Goal: Information Seeking & Learning: Learn about a topic

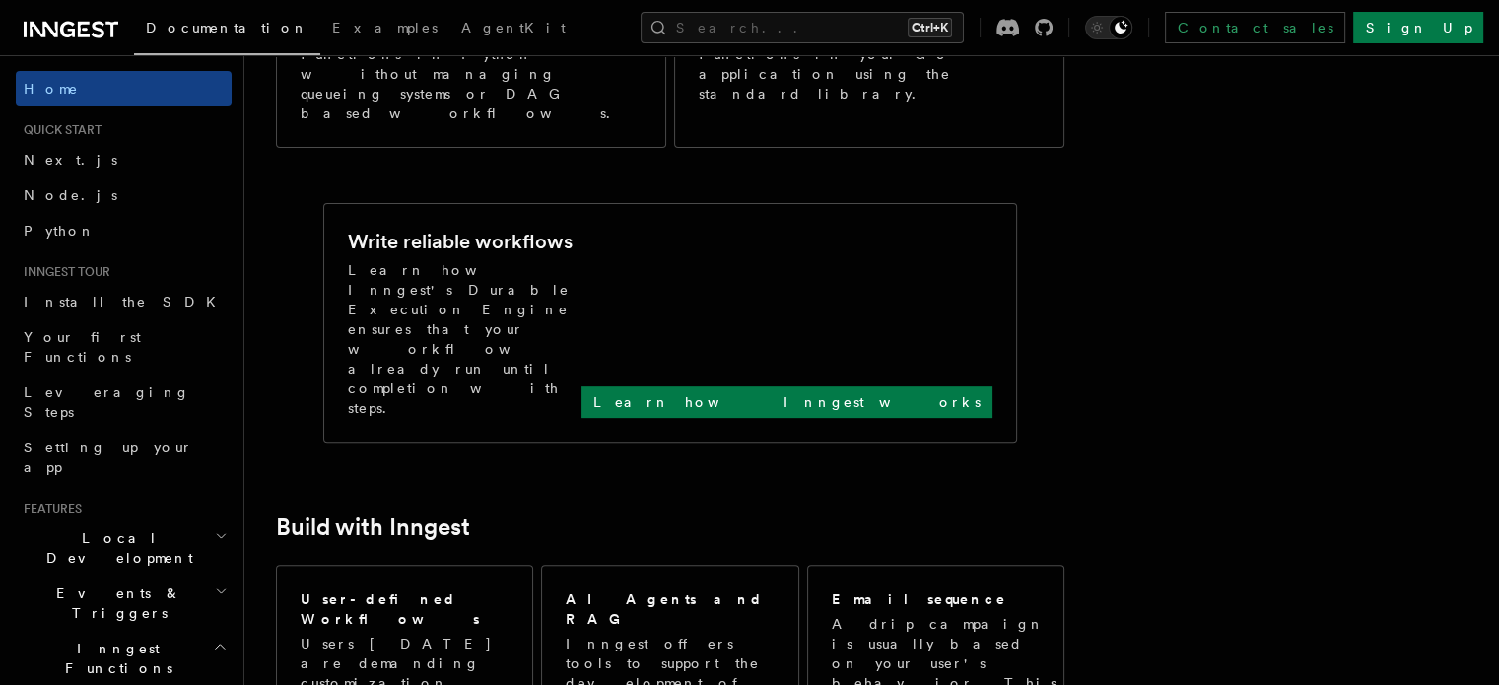
scroll to position [197, 0]
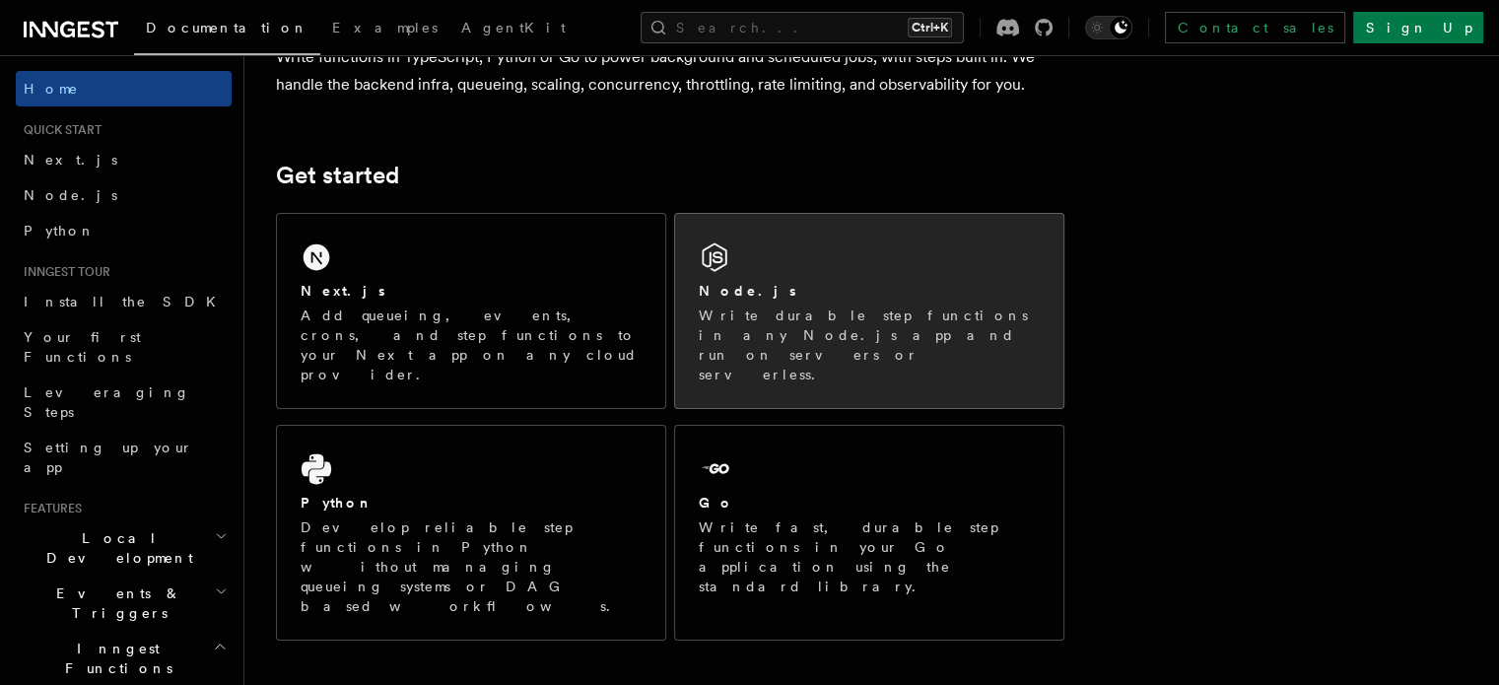
click at [832, 241] on div "Node.js Write durable step functions in any Node.js app and run on servers or s…" at bounding box center [869, 311] width 388 height 194
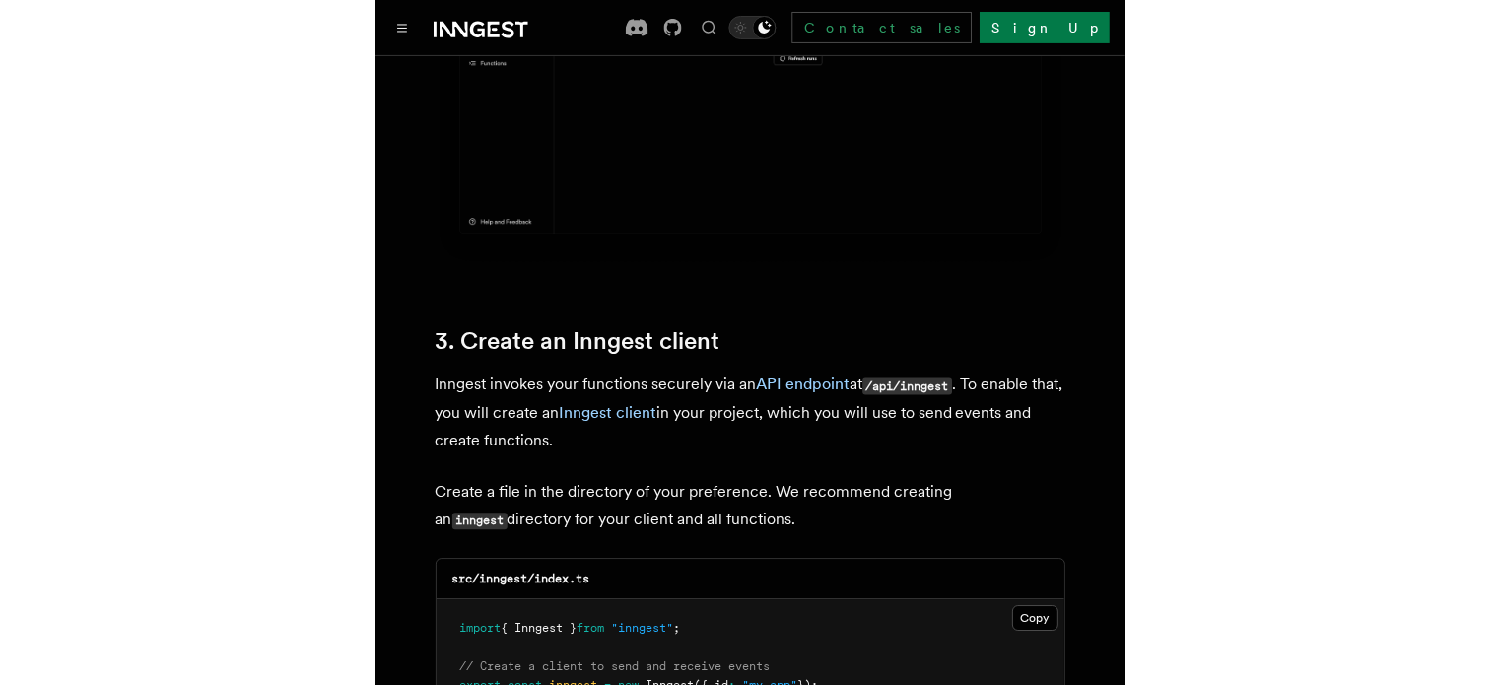
scroll to position [1872, 0]
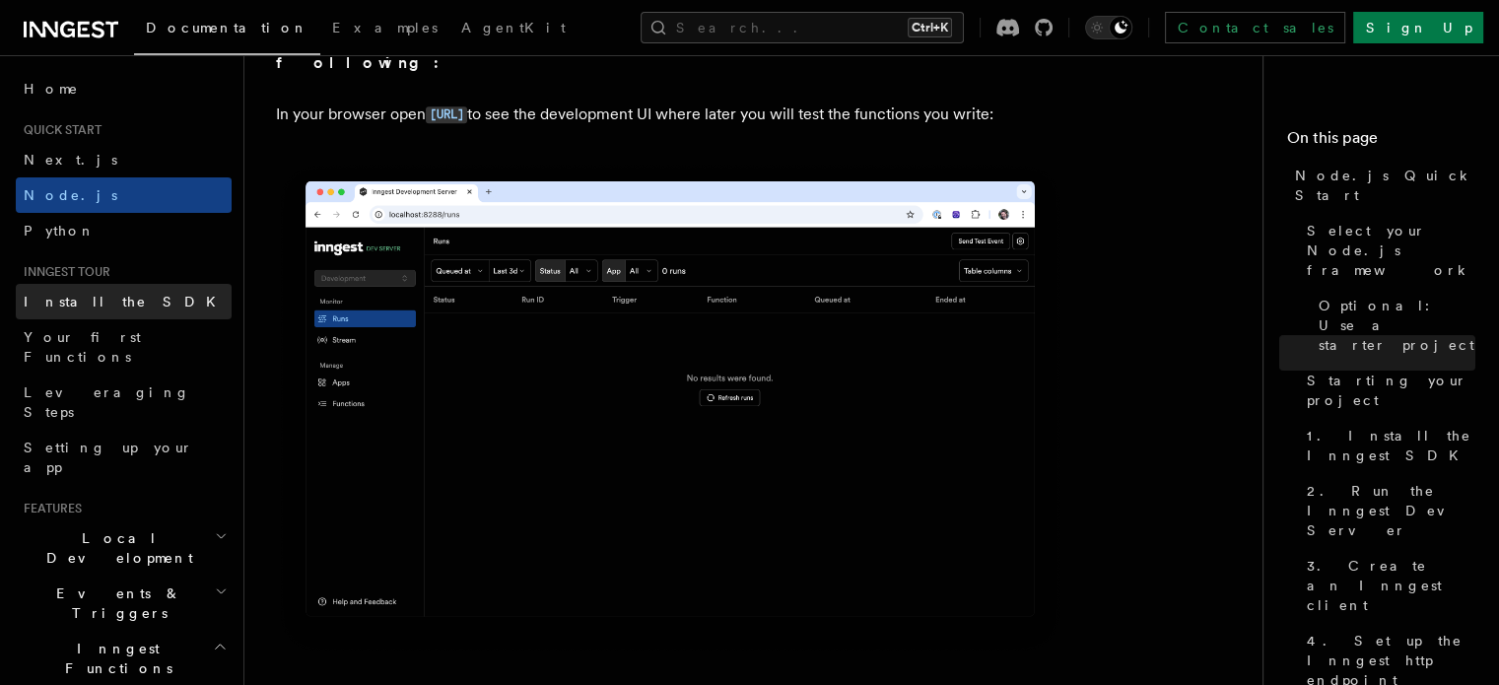
click at [101, 303] on span "Install the SDK" at bounding box center [126, 302] width 204 height 16
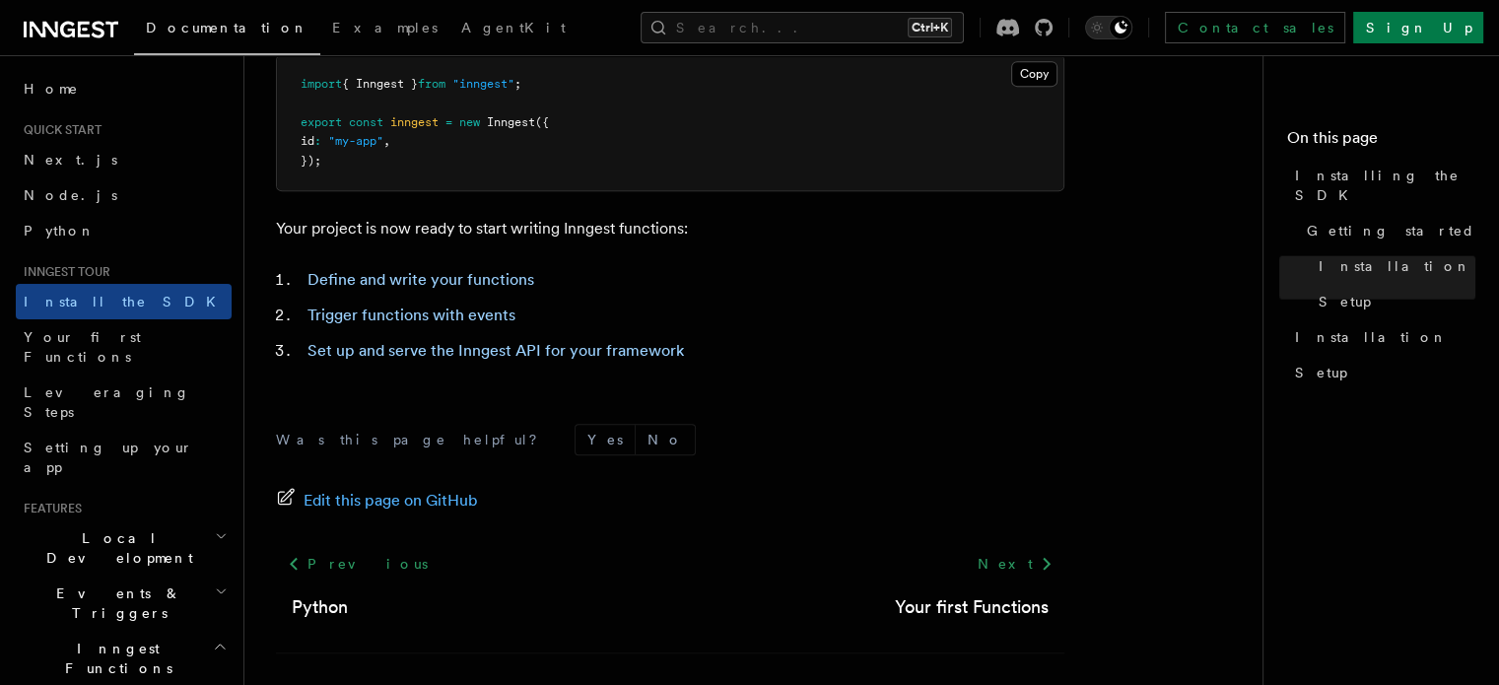
scroll to position [952, 0]
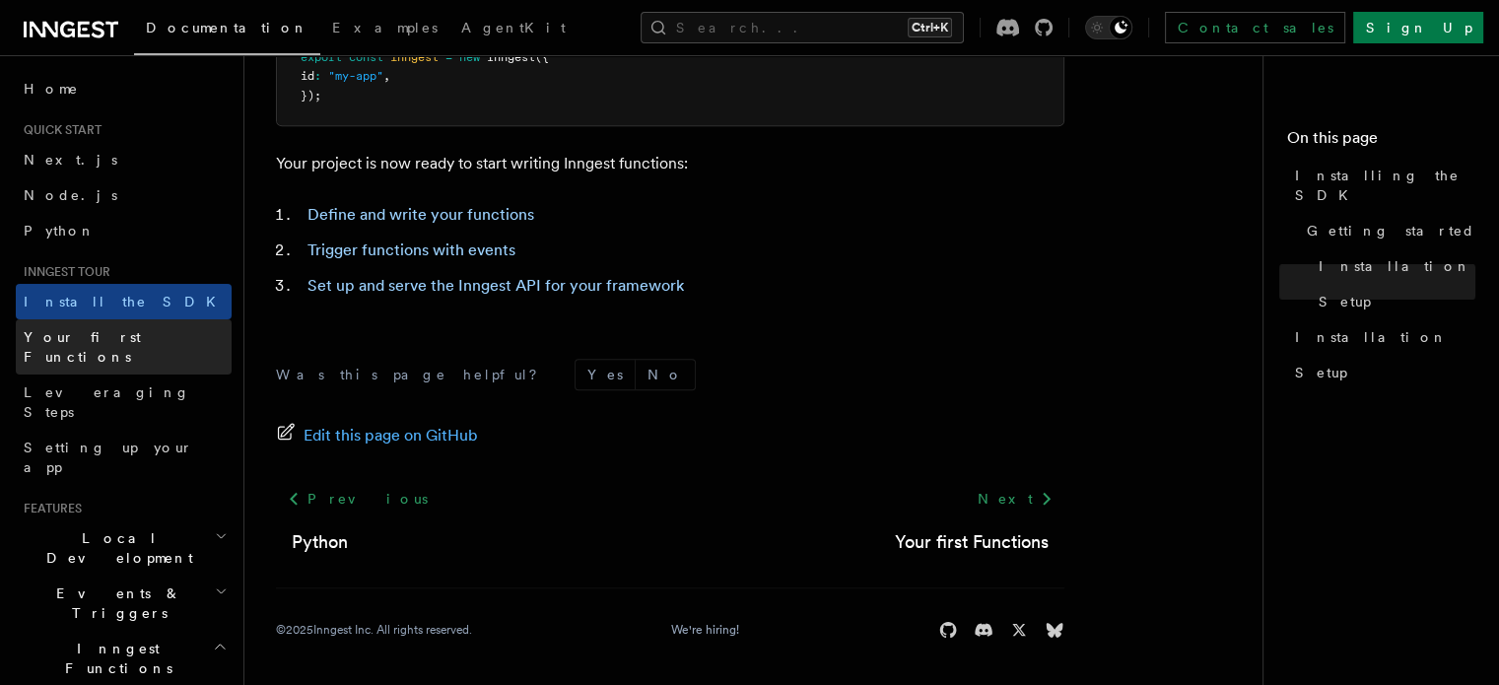
click at [183, 339] on link "Your first Functions" at bounding box center [124, 346] width 216 height 55
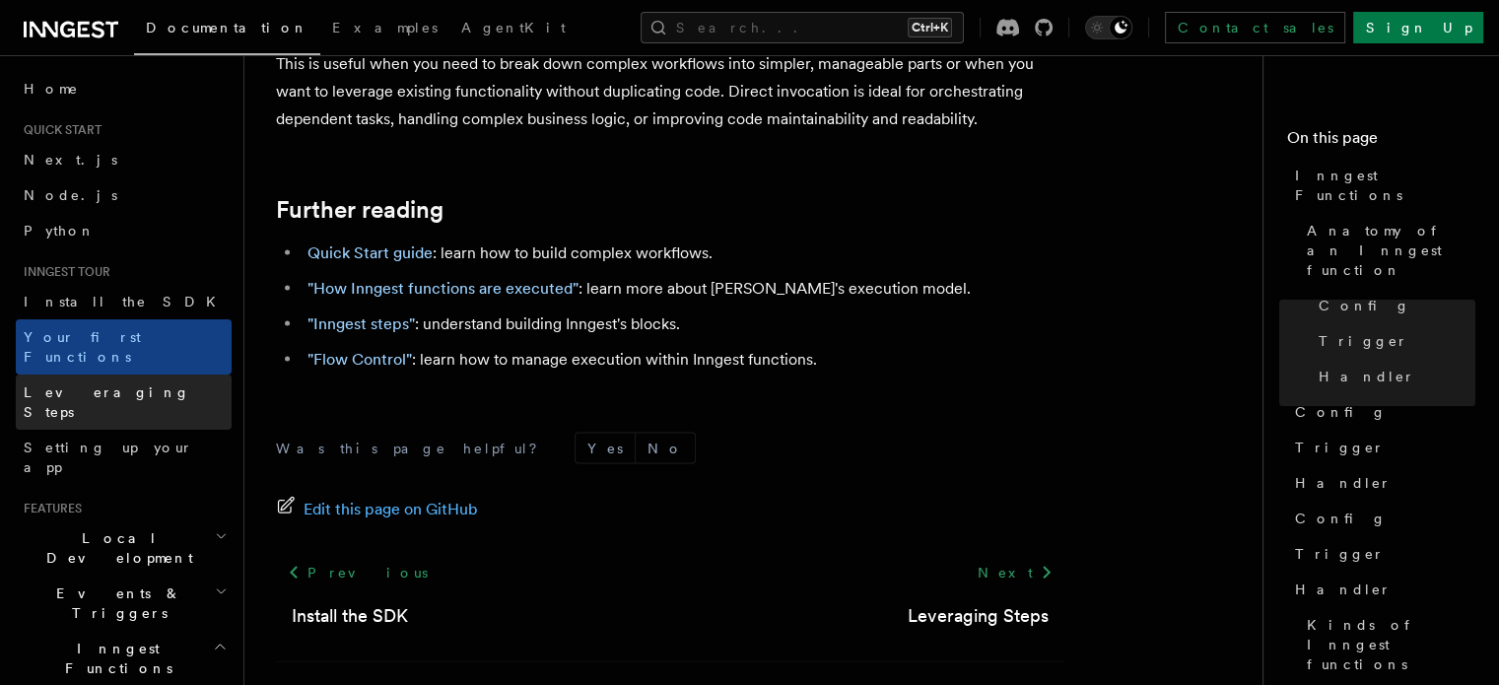
click at [105, 374] on link "Leveraging Steps" at bounding box center [124, 401] width 216 height 55
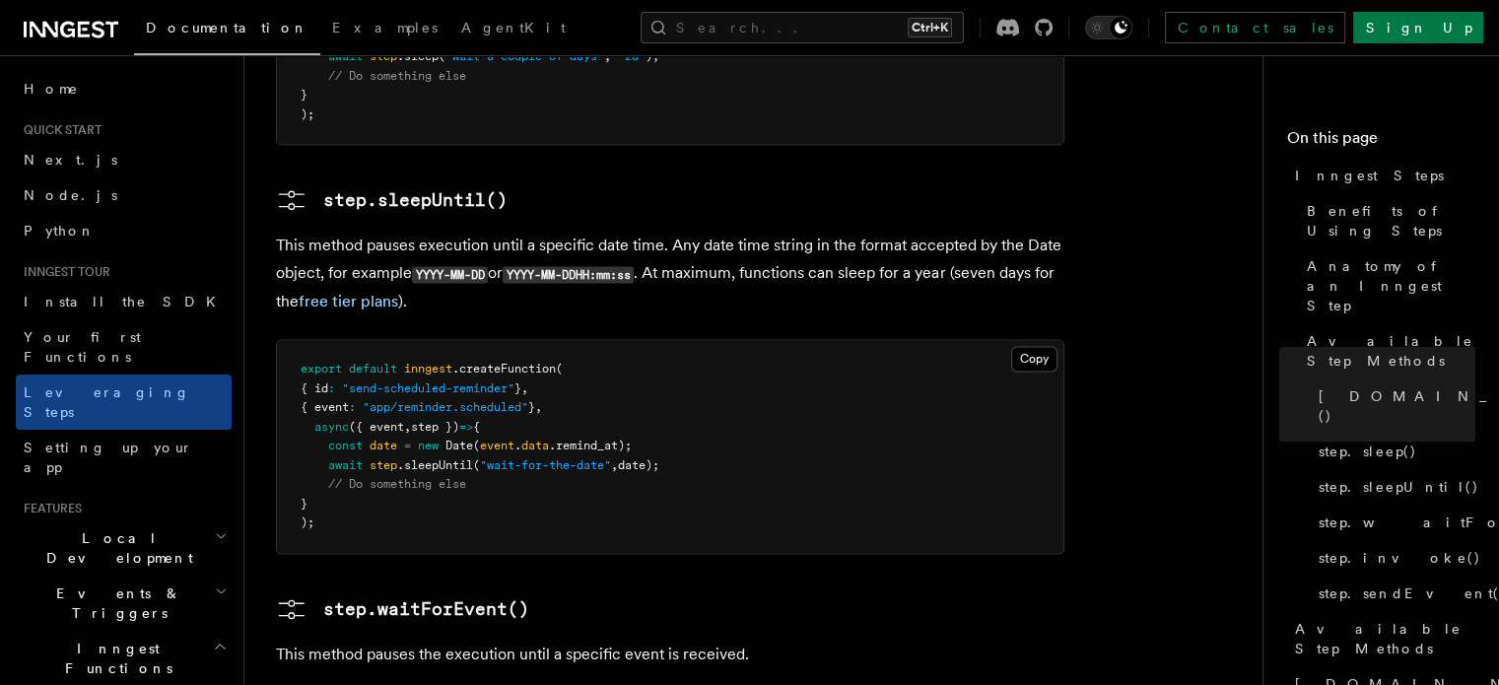
scroll to position [2660, 0]
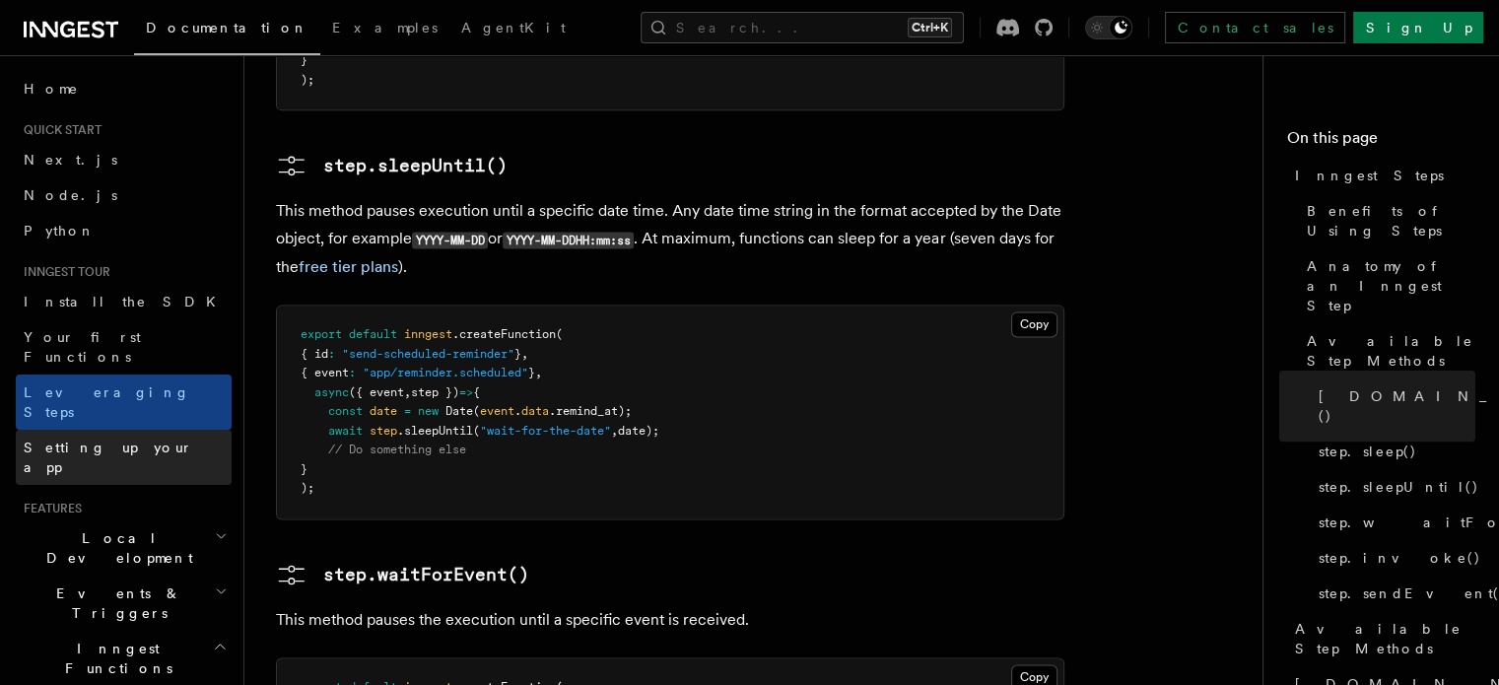
click at [168, 430] on link "Setting up your app" at bounding box center [124, 457] width 216 height 55
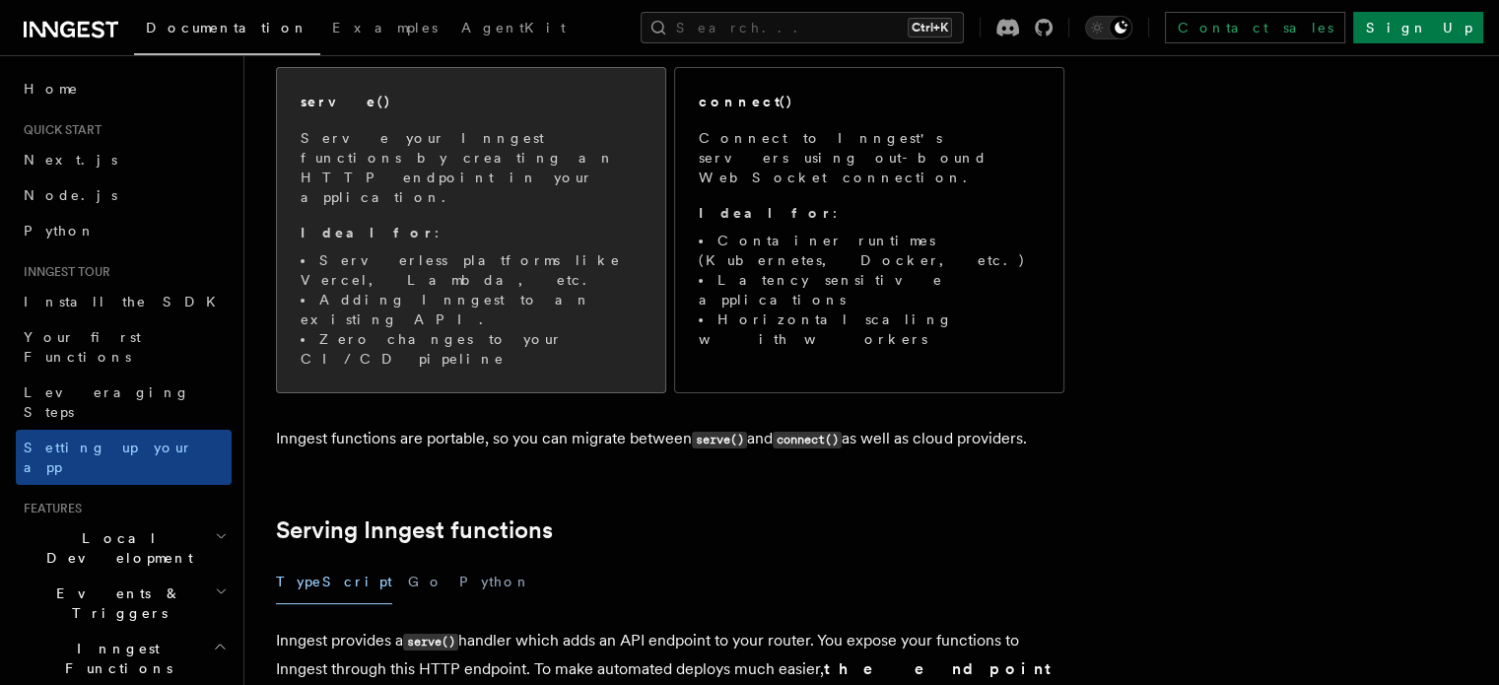
scroll to position [296, 0]
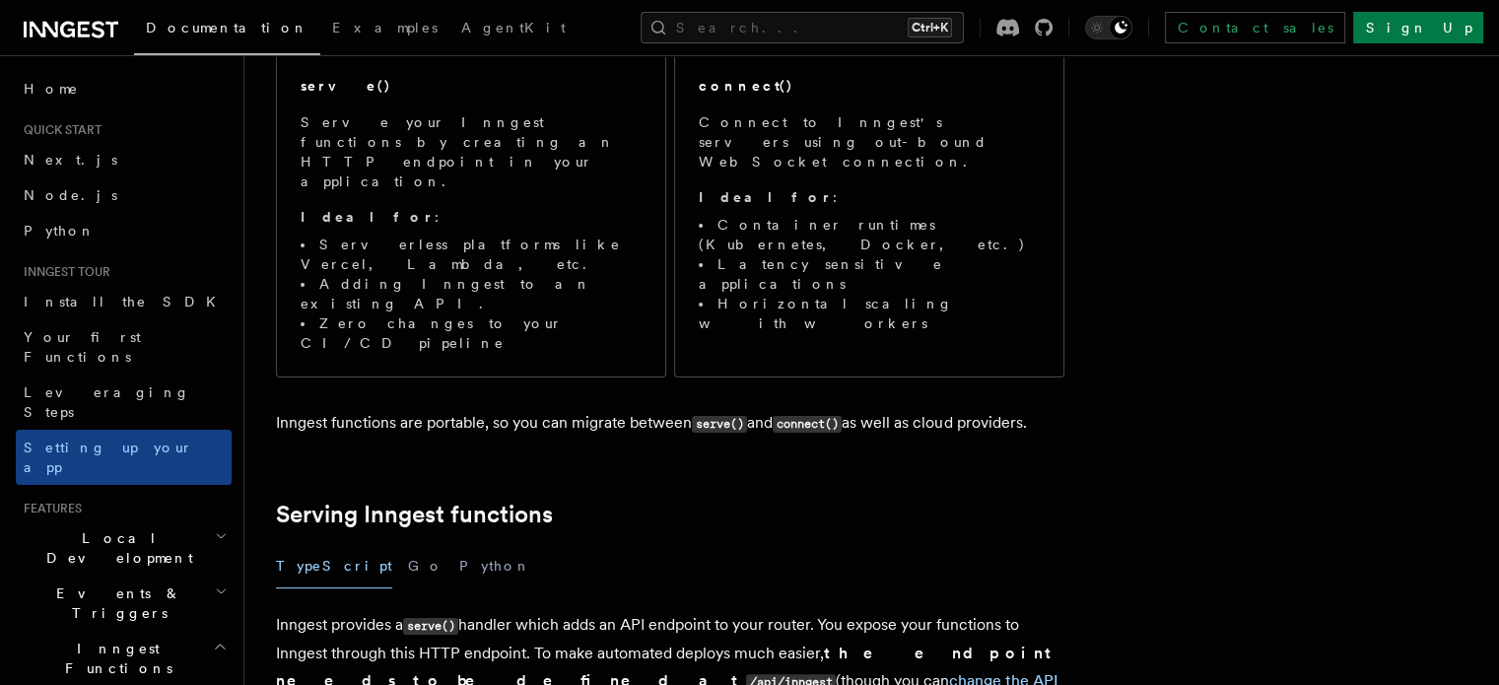
click at [183, 520] on h2 "Local Development" at bounding box center [124, 547] width 216 height 55
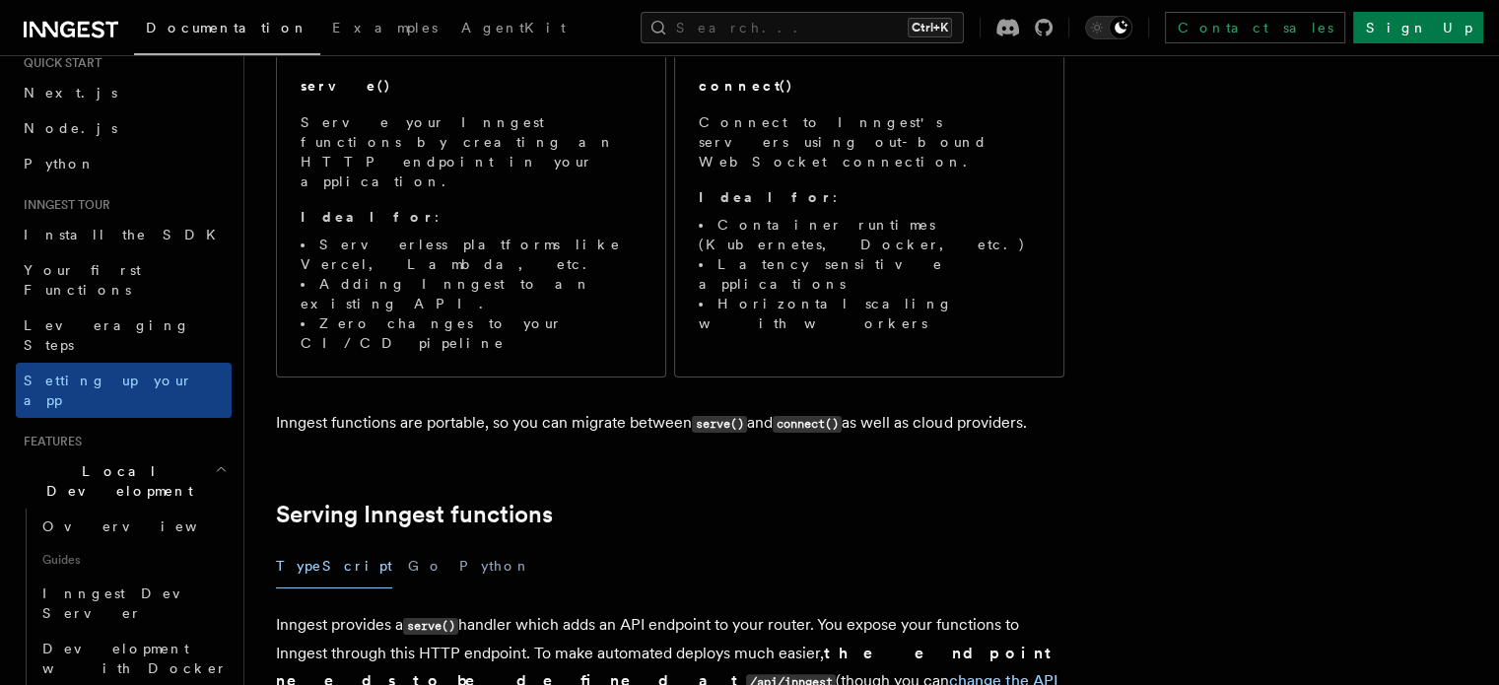
scroll to position [197, 0]
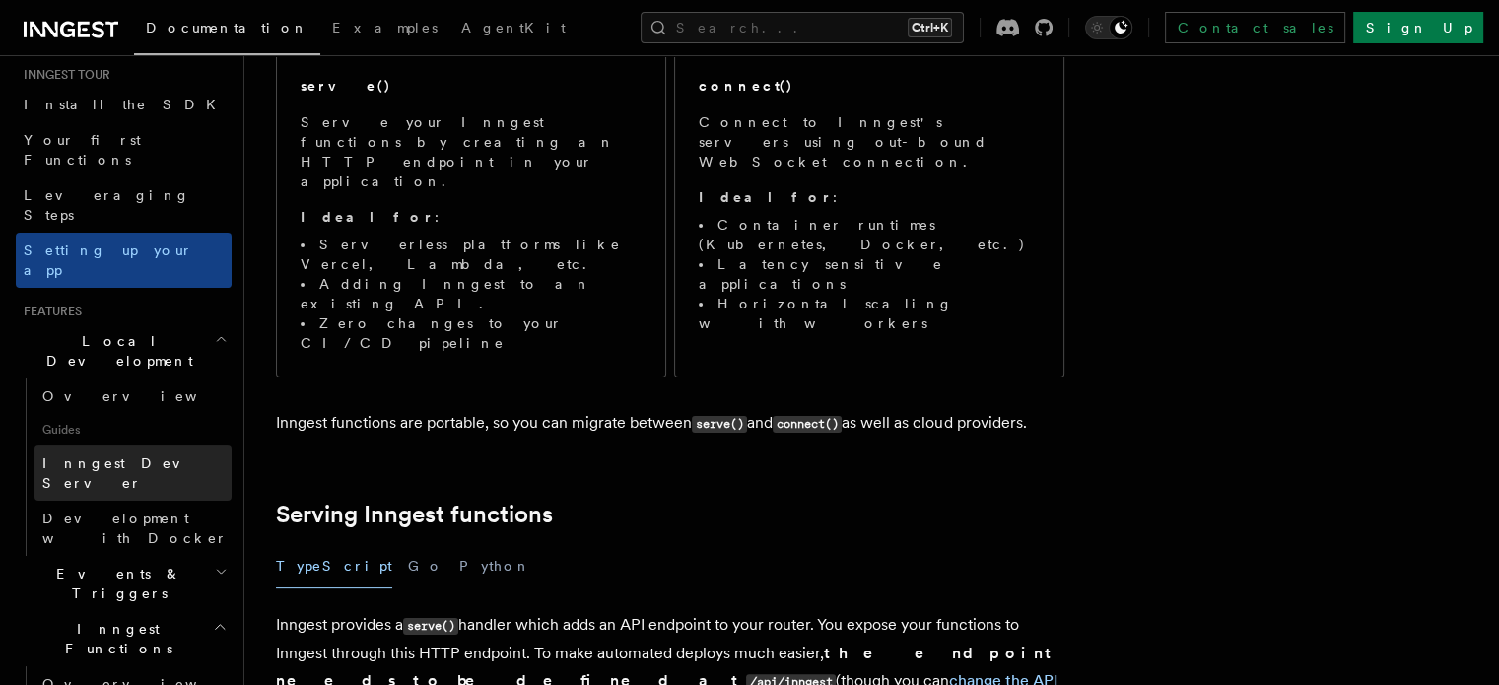
click at [177, 445] on link "Inngest Dev Server" at bounding box center [132, 472] width 197 height 55
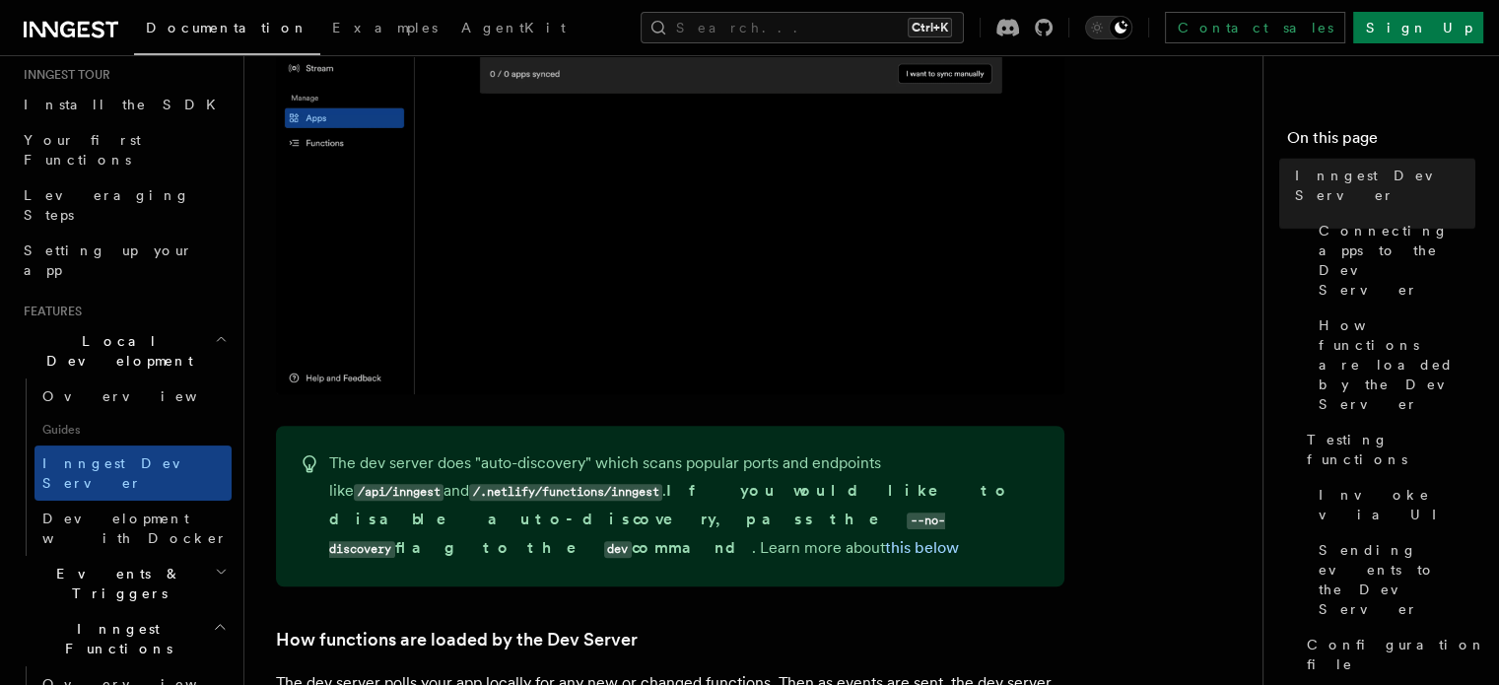
scroll to position [1423, 0]
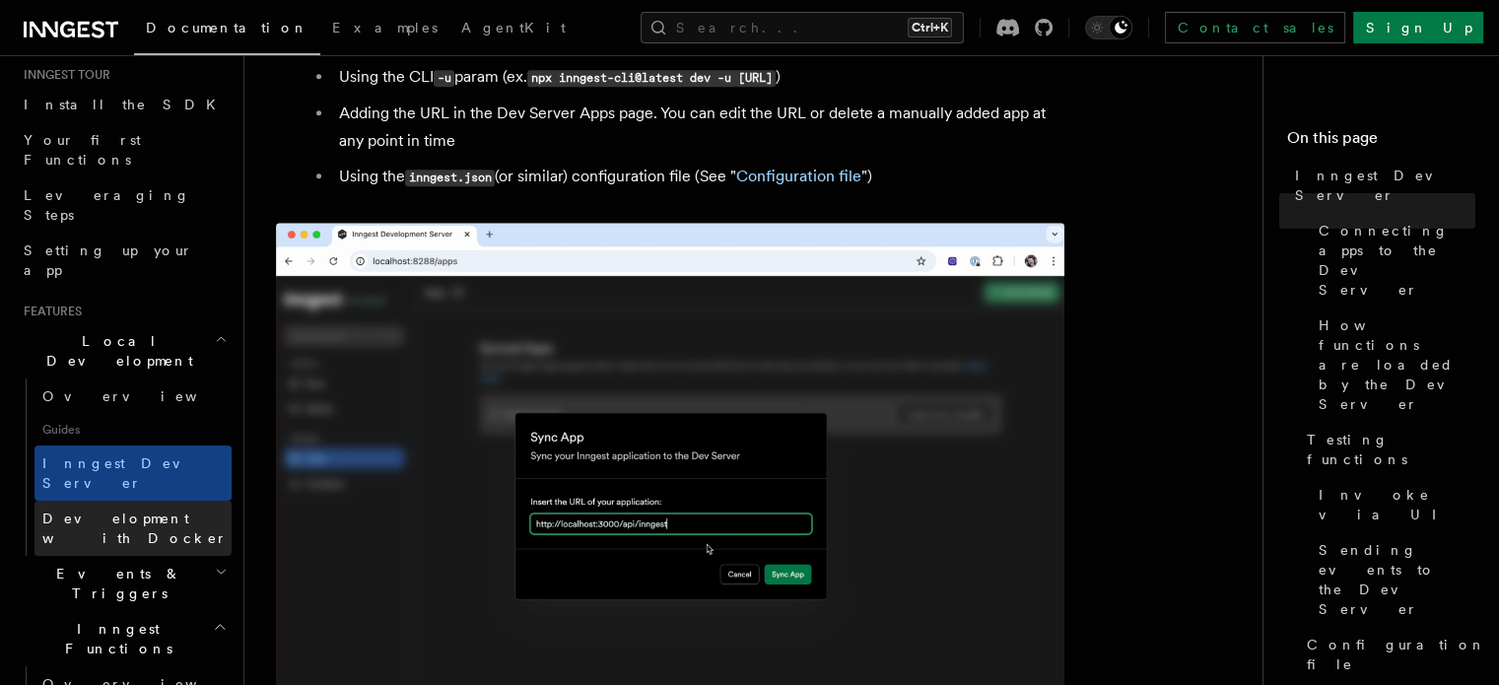
click at [143, 510] on span "Development with Docker" at bounding box center [134, 527] width 185 height 35
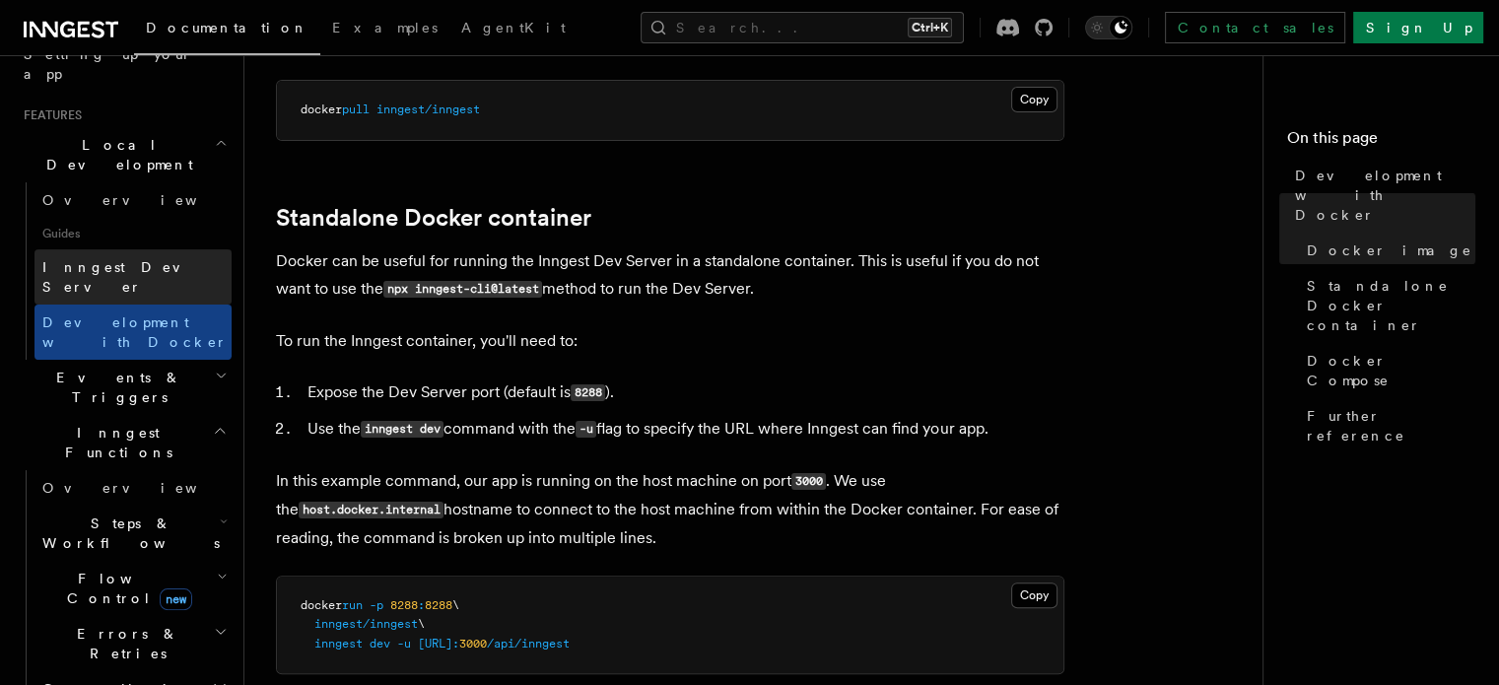
scroll to position [394, 0]
click at [189, 359] on h2 "Events & Triggers" at bounding box center [124, 386] width 216 height 55
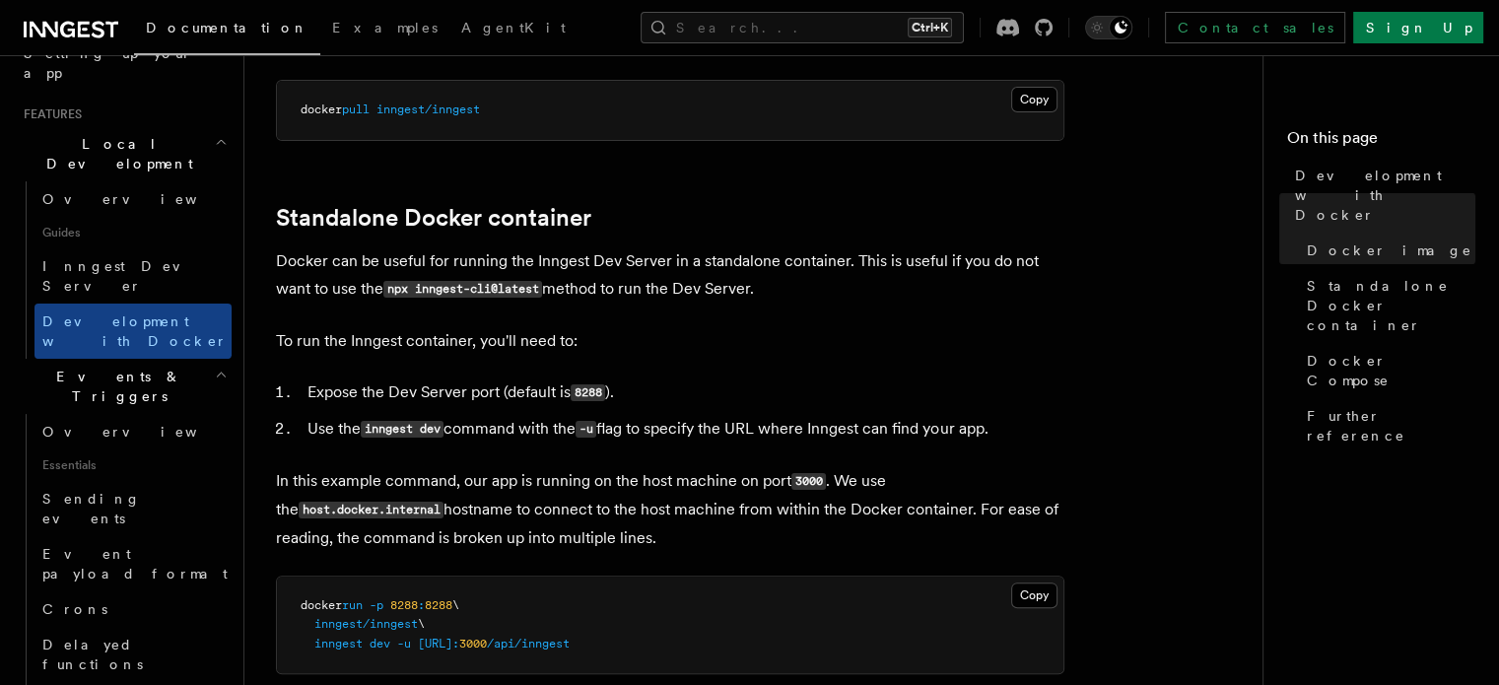
click at [189, 359] on h2 "Events & Triggers" at bounding box center [124, 386] width 216 height 55
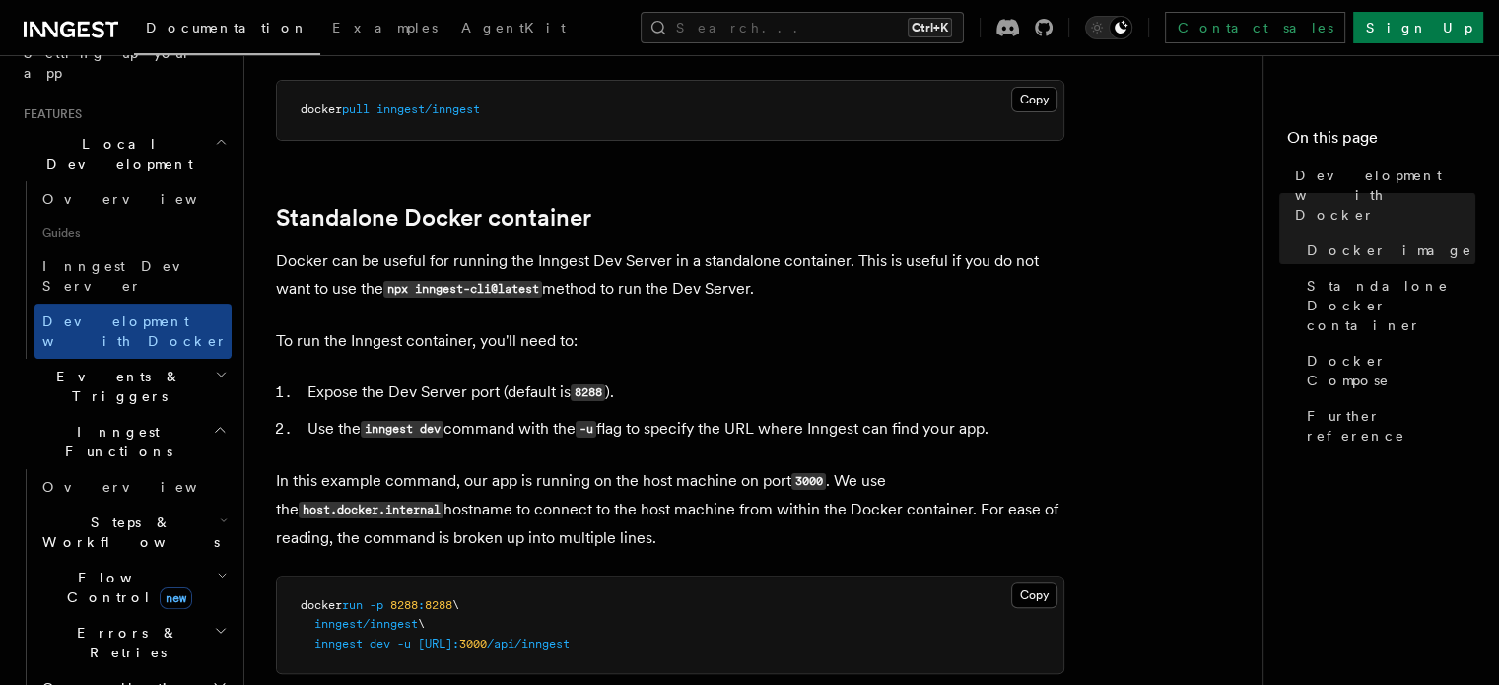
click at [189, 359] on h2 "Events & Triggers" at bounding box center [124, 386] width 216 height 55
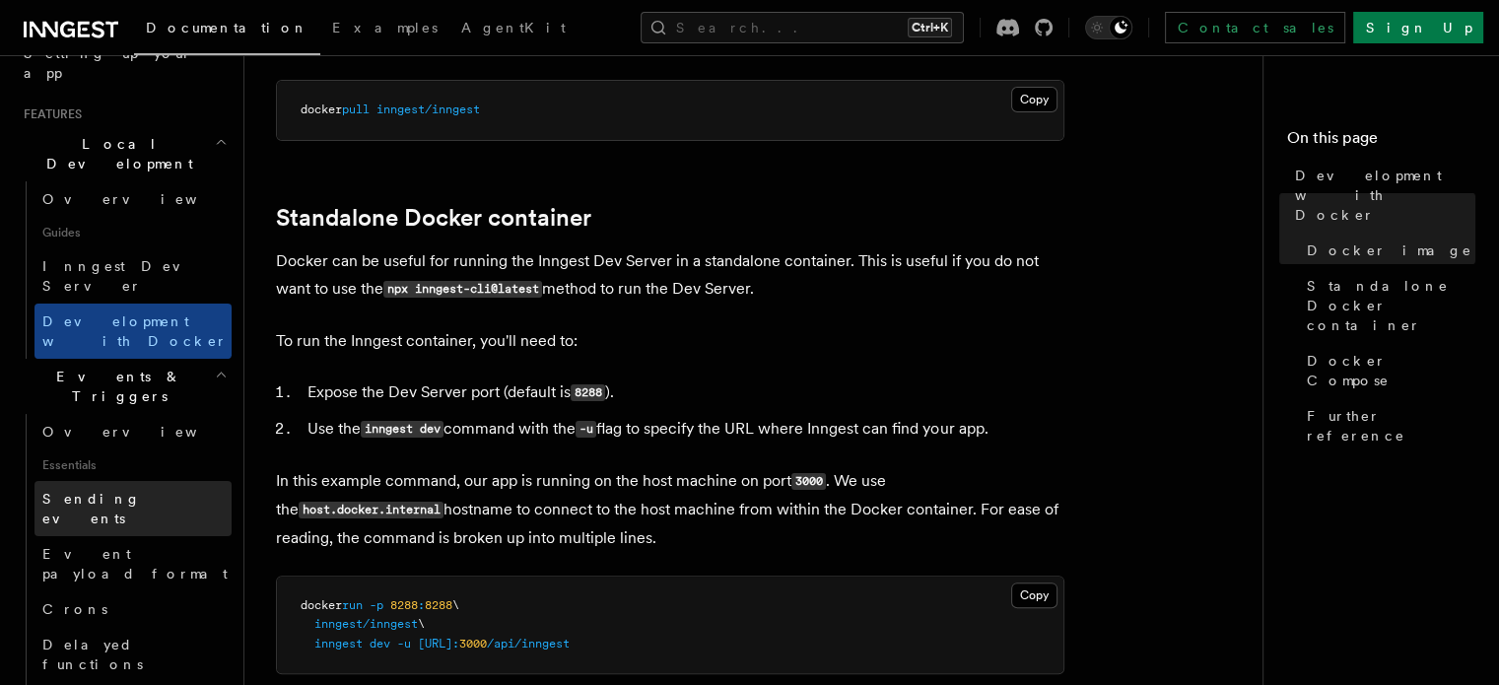
click at [127, 489] on span "Sending events" at bounding box center [136, 508] width 189 height 39
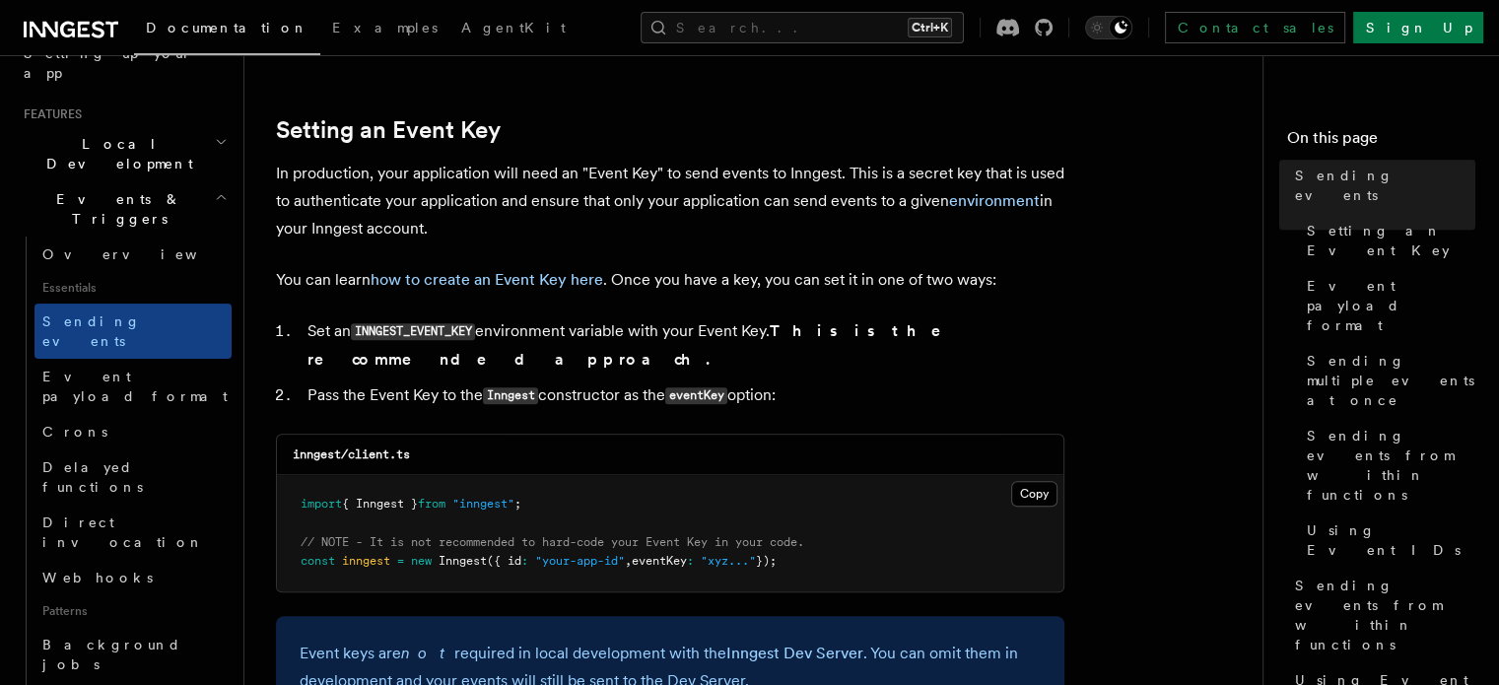
scroll to position [1577, 0]
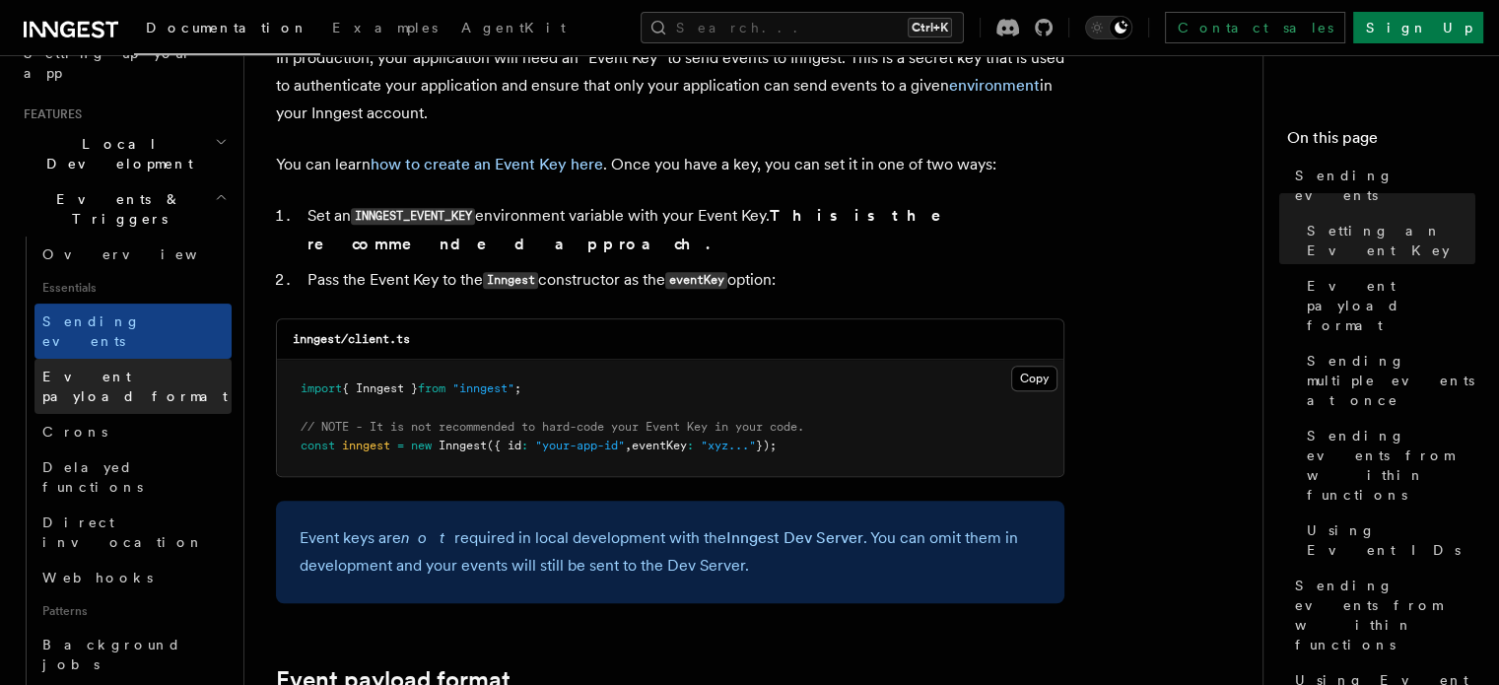
click at [189, 359] on link "Event payload format" at bounding box center [132, 386] width 197 height 55
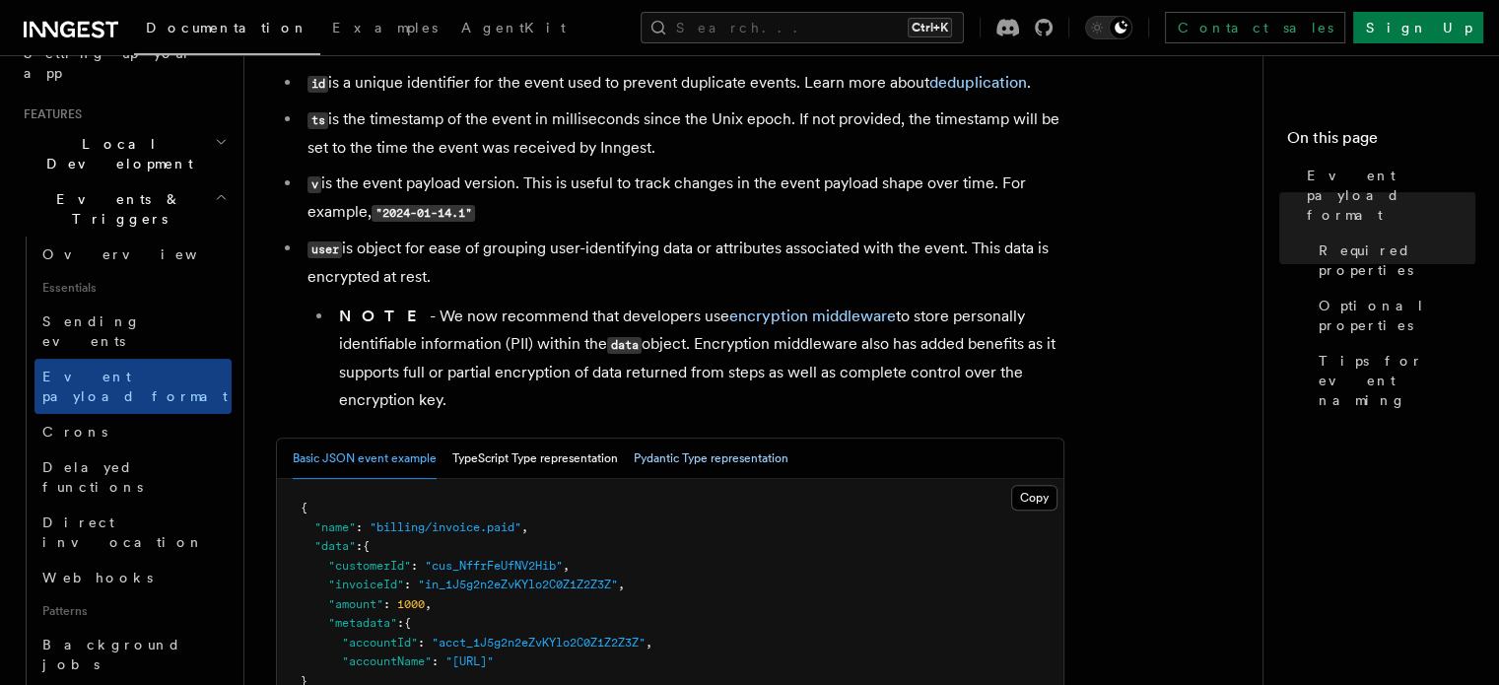
scroll to position [690, 0]
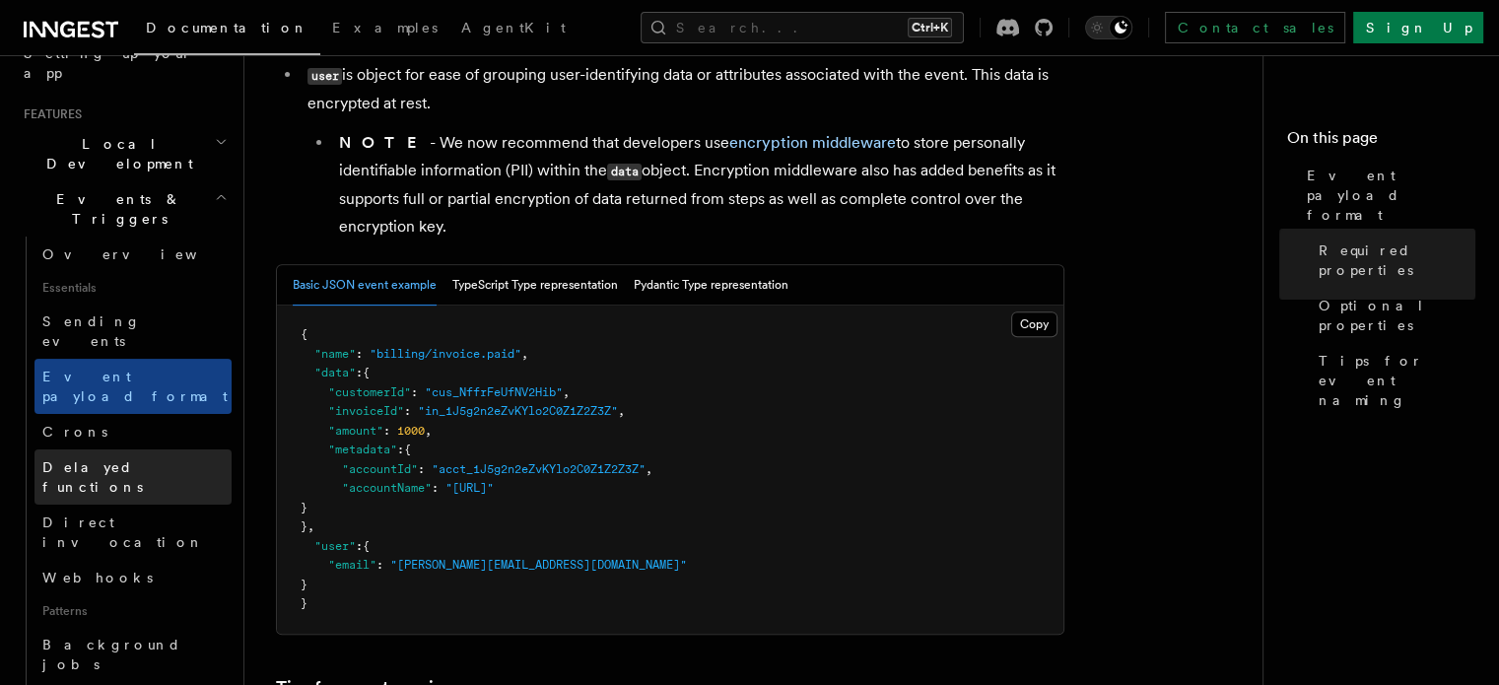
click at [143, 459] on span "Delayed functions" at bounding box center [92, 476] width 101 height 35
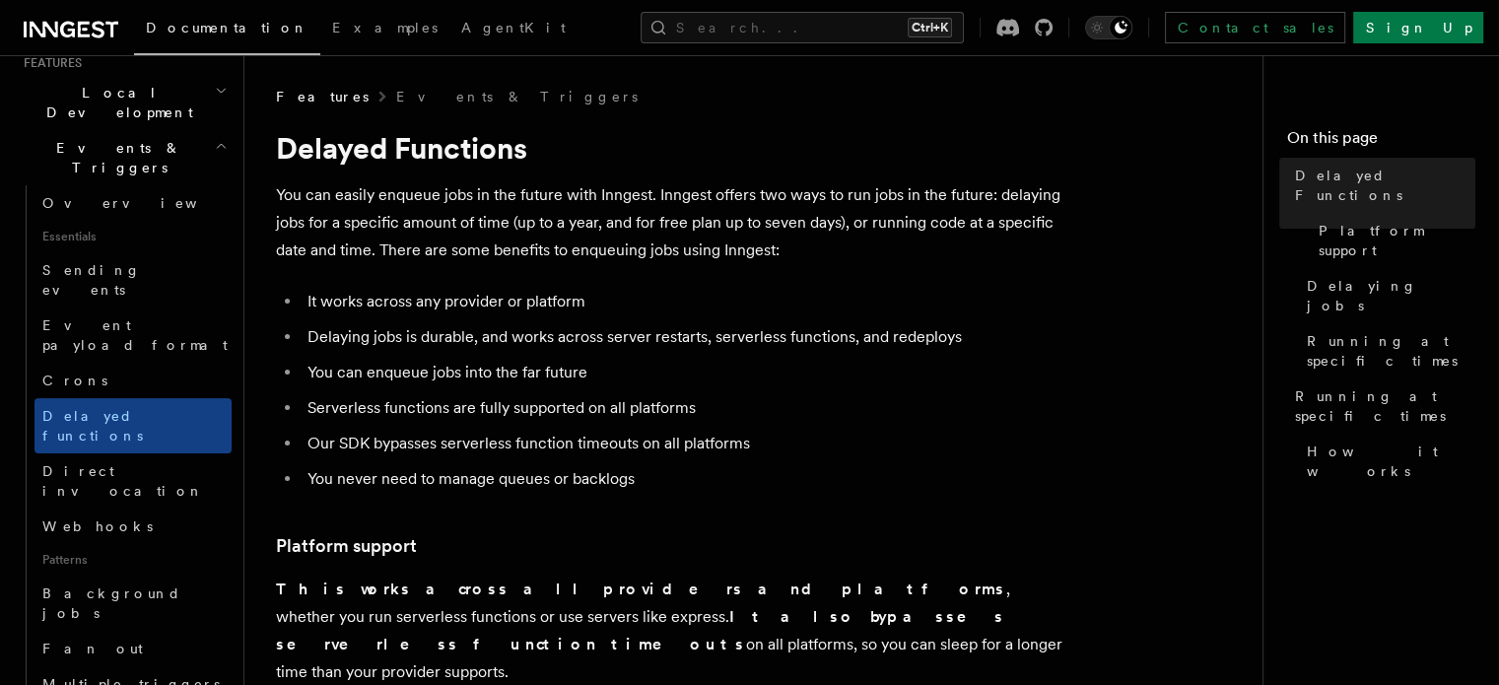
scroll to position [493, 0]
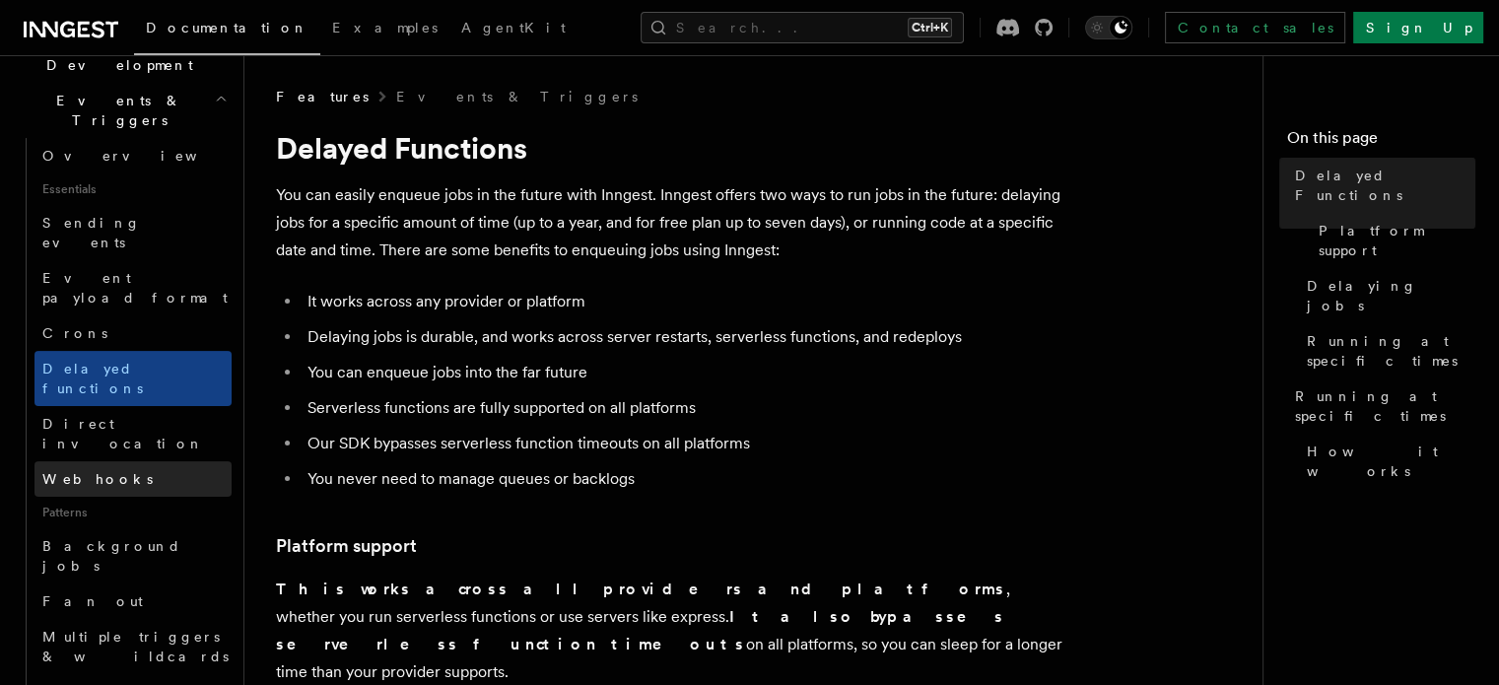
click at [134, 461] on link "Webhooks" at bounding box center [132, 478] width 197 height 35
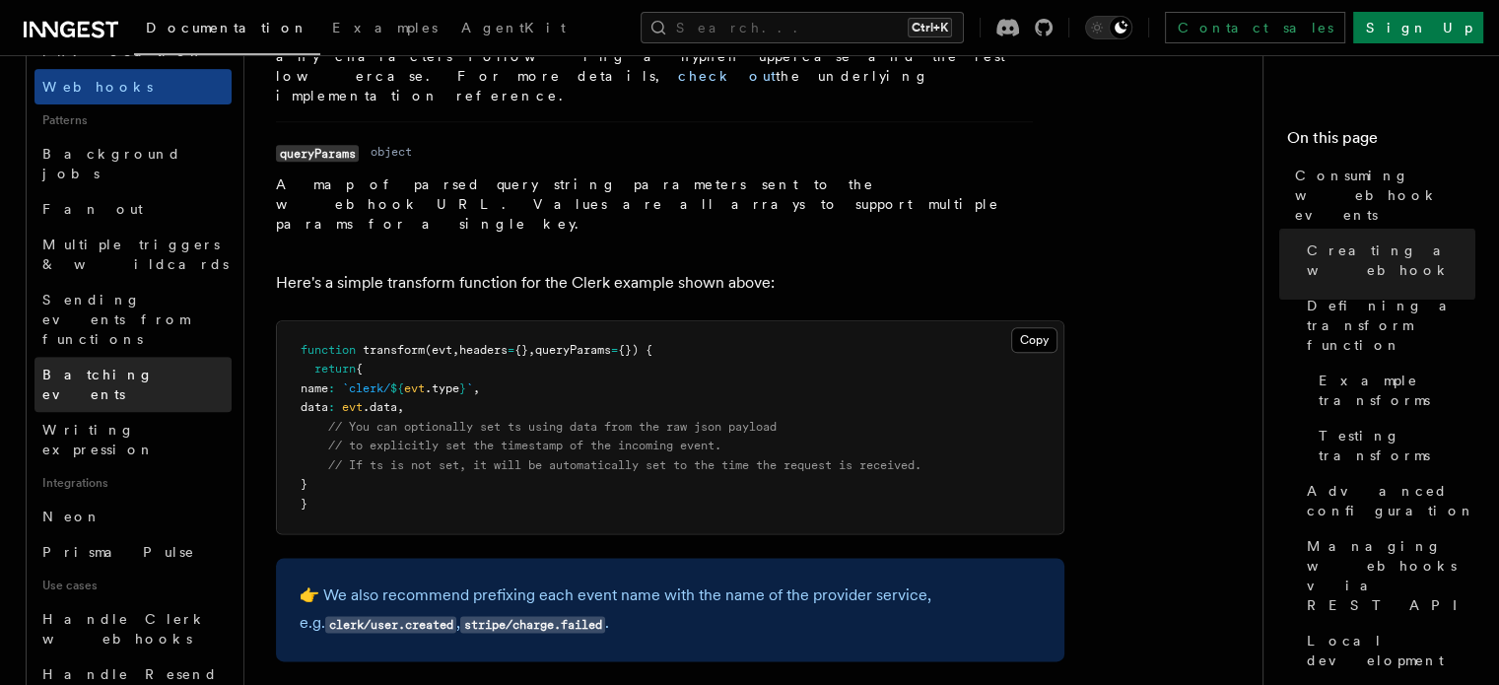
scroll to position [887, 0]
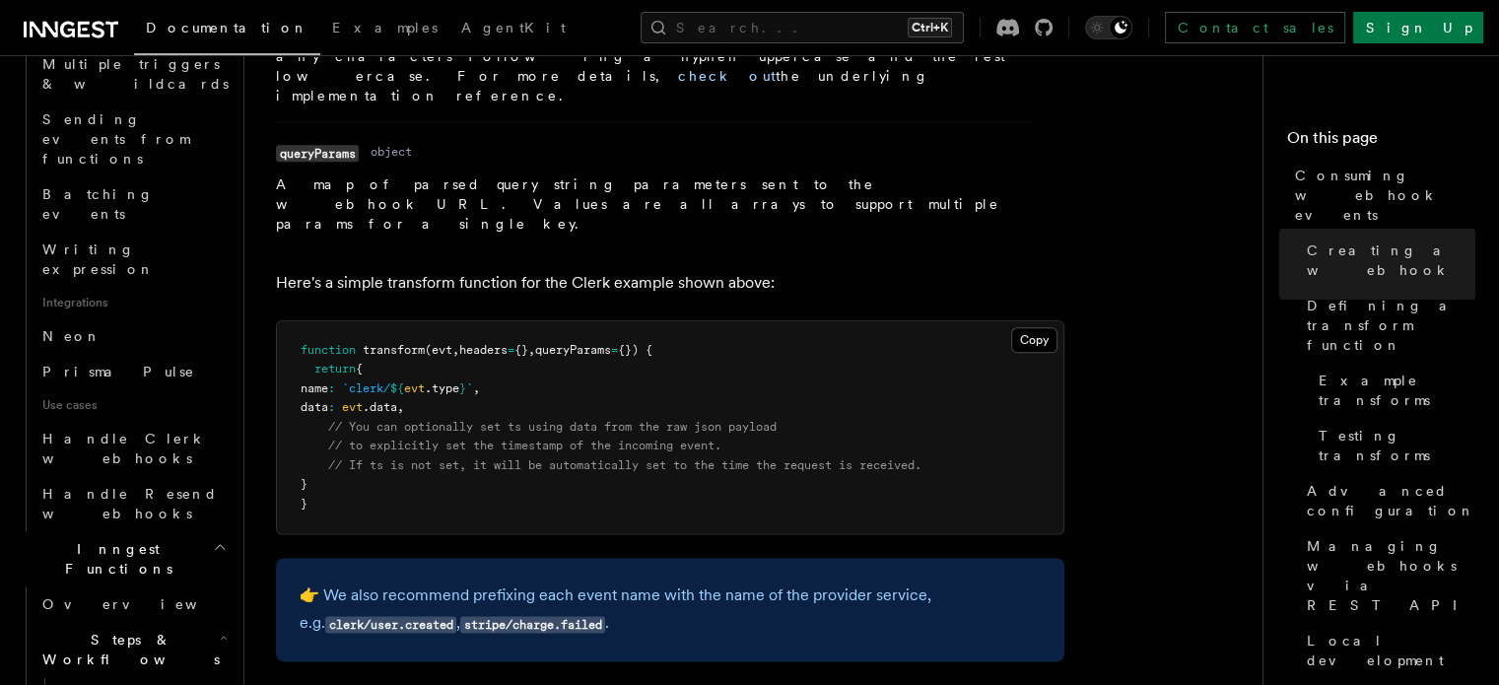
scroll to position [1084, 0]
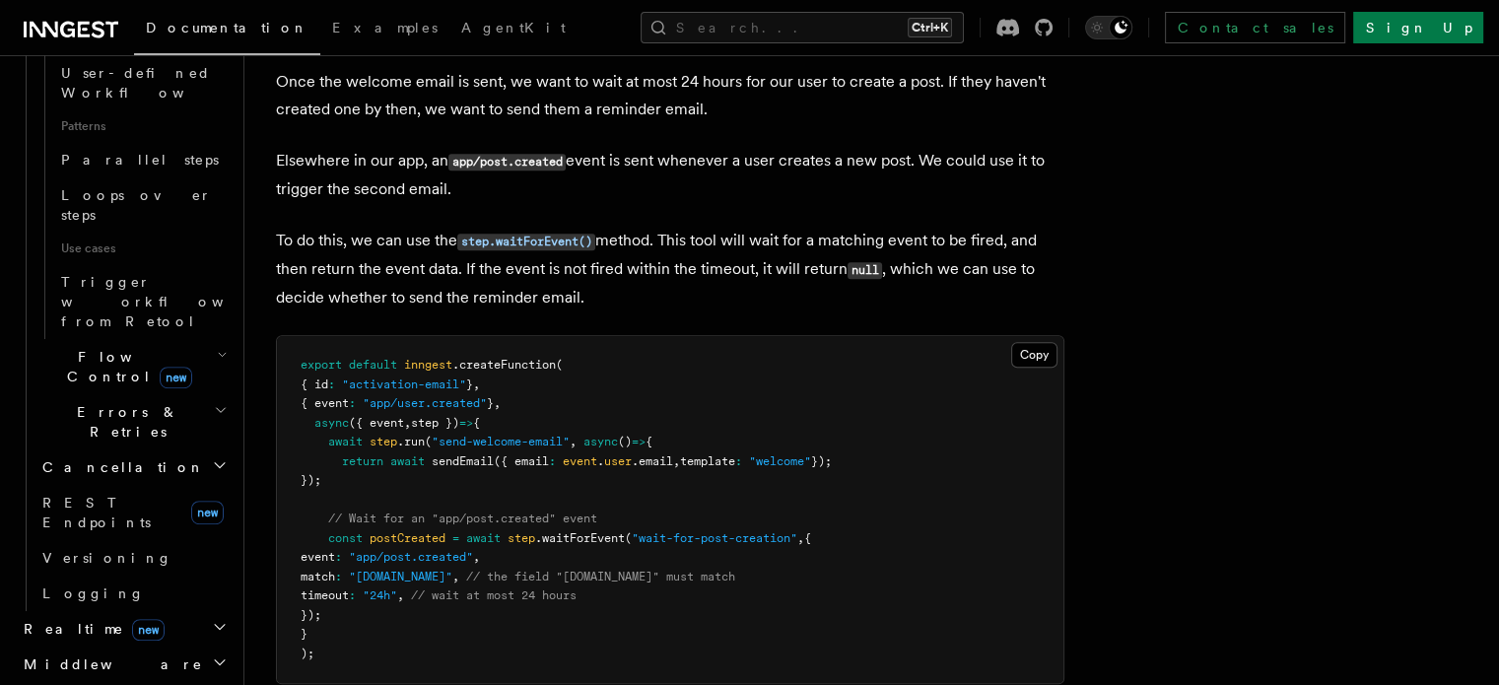
scroll to position [2069, 0]
